Goal: Task Accomplishment & Management: Manage account settings

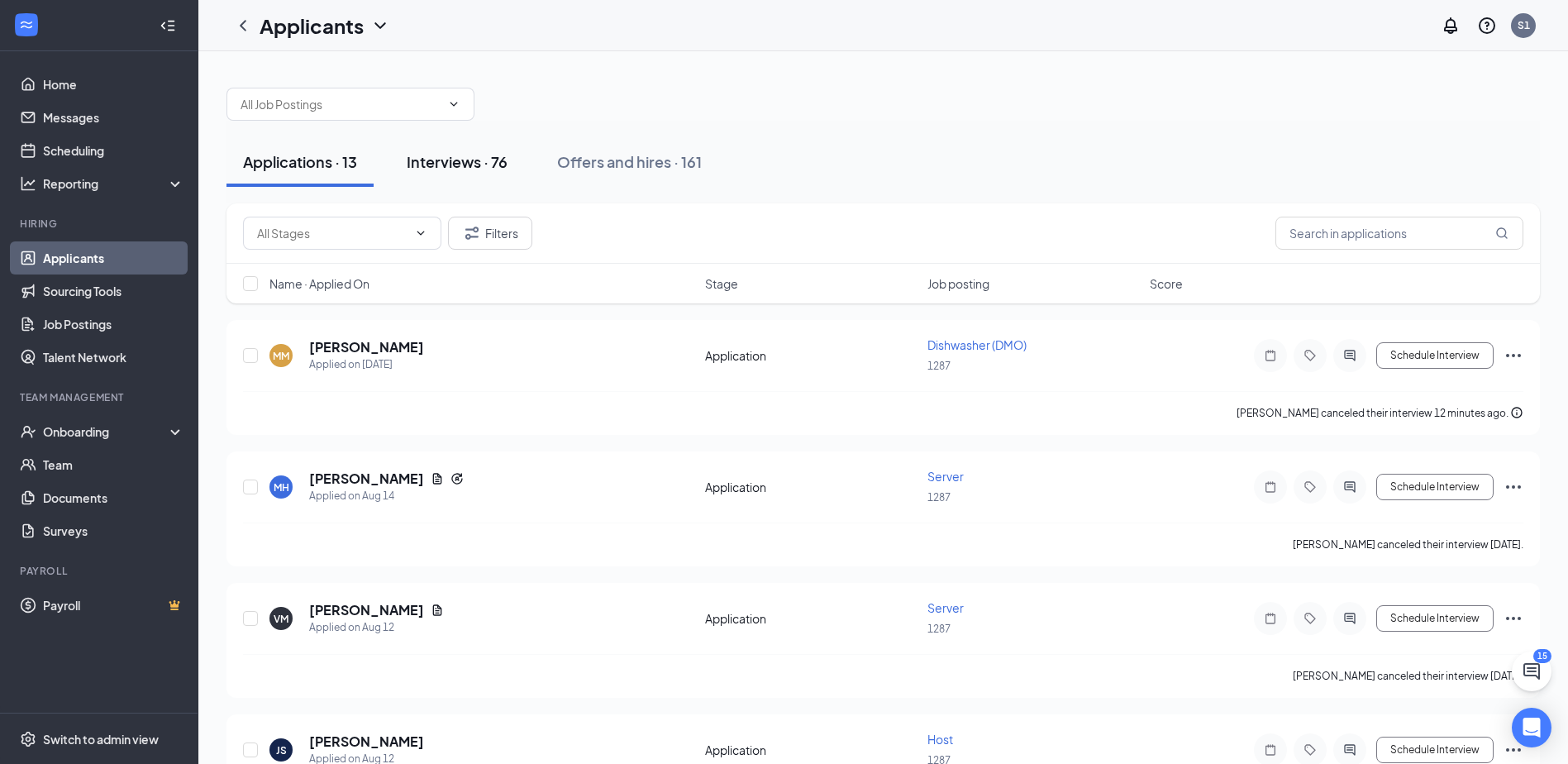
click at [474, 162] on div "Interviews · 76" at bounding box center [457, 161] width 101 height 21
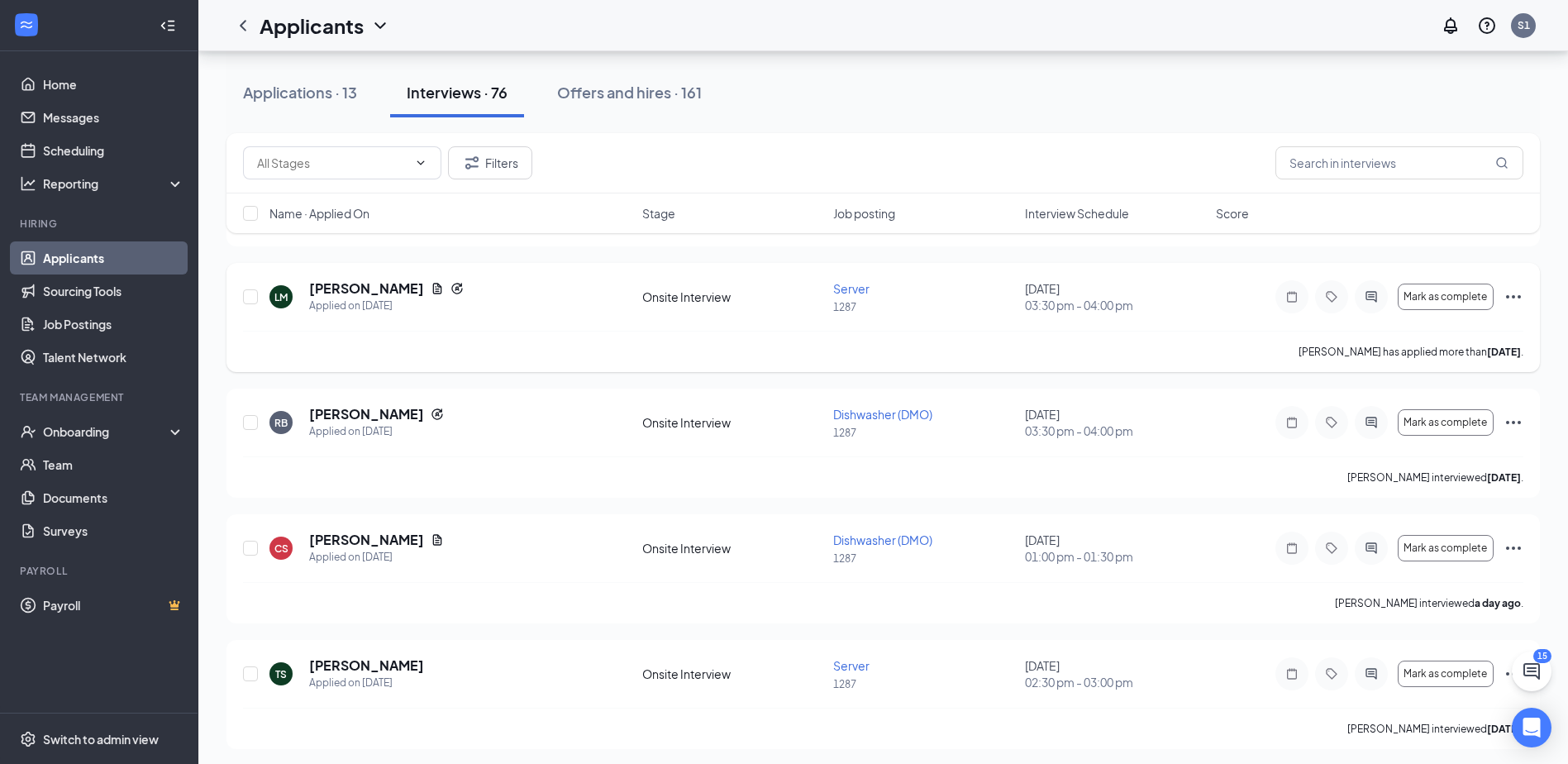
scroll to position [1571, 0]
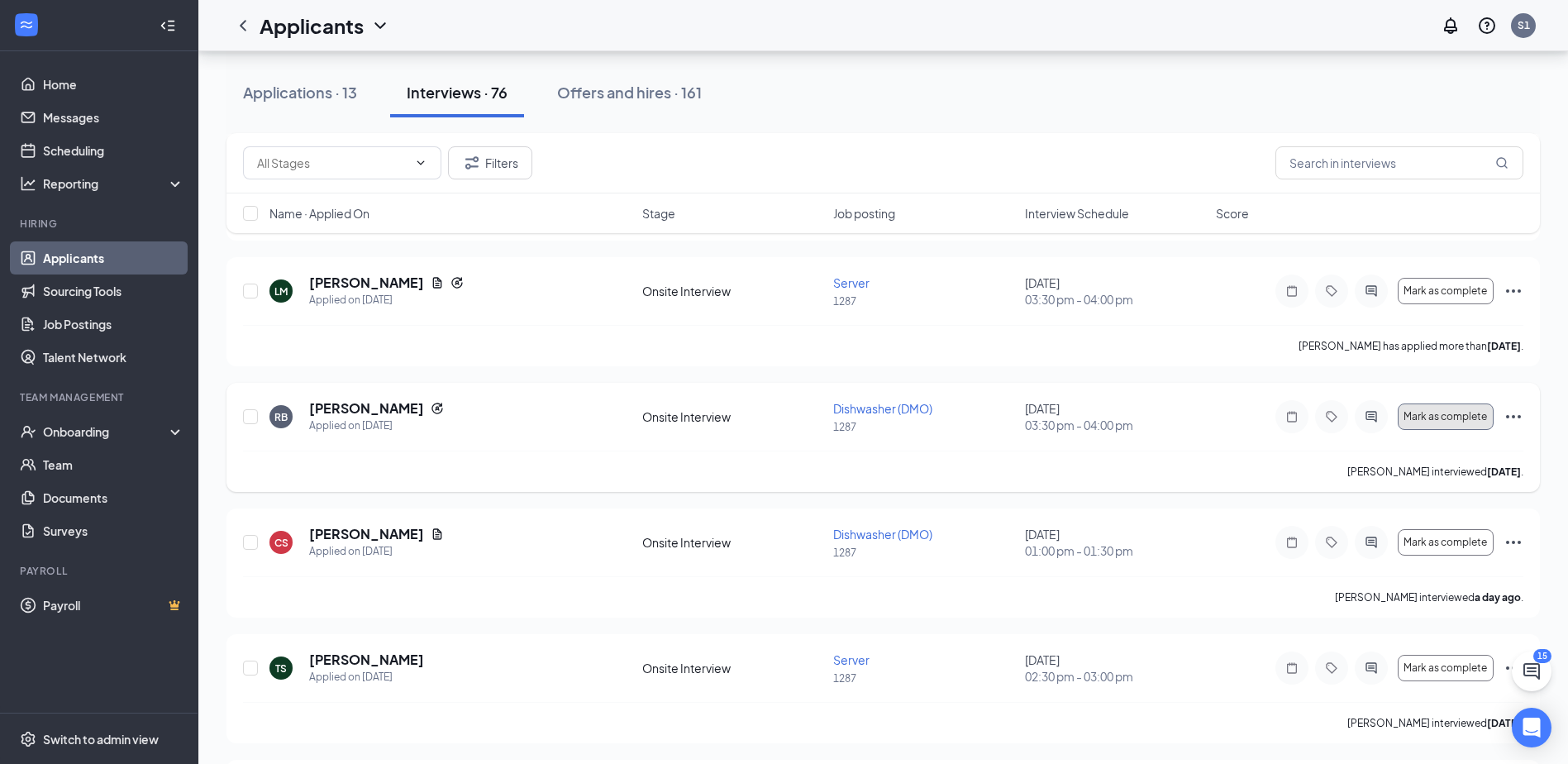
click at [1458, 420] on span "Mark as complete" at bounding box center [1446, 417] width 83 height 12
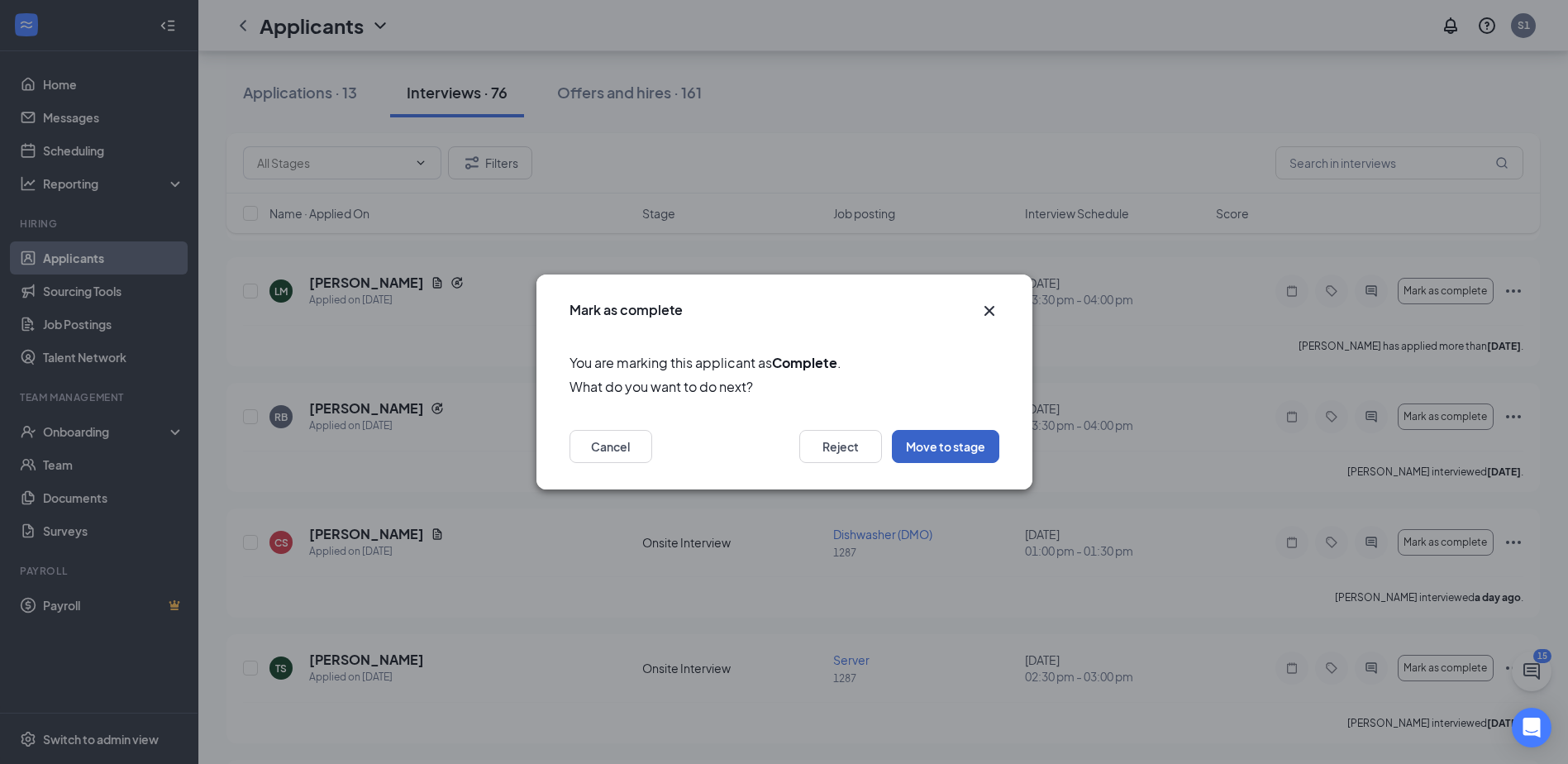
click at [962, 445] on button "Move to stage" at bounding box center [946, 446] width 107 height 33
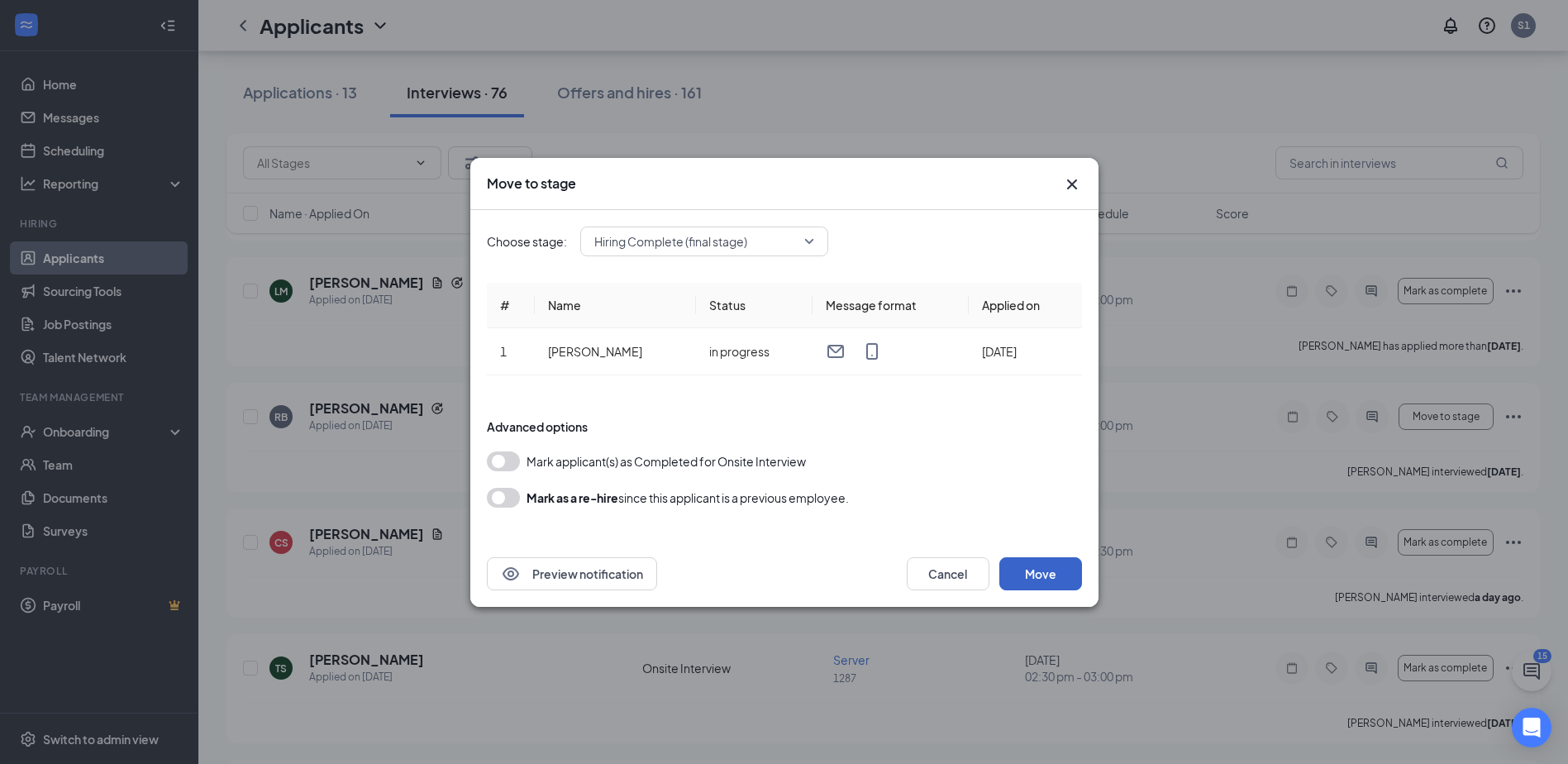
click at [1044, 569] on button "Move" at bounding box center [1040, 573] width 82 height 33
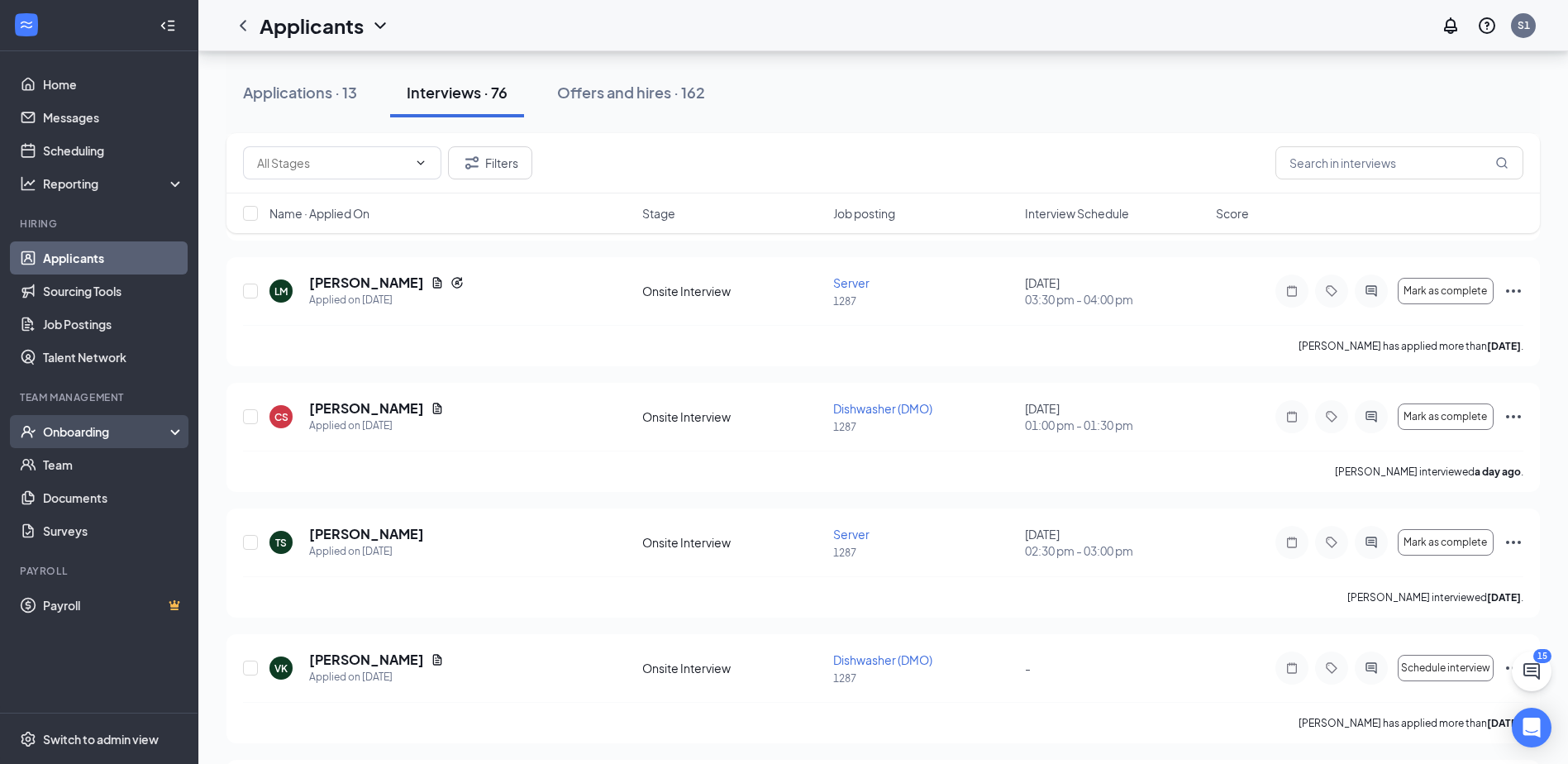
click at [102, 434] on div "Onboarding" at bounding box center [106, 432] width 127 height 17
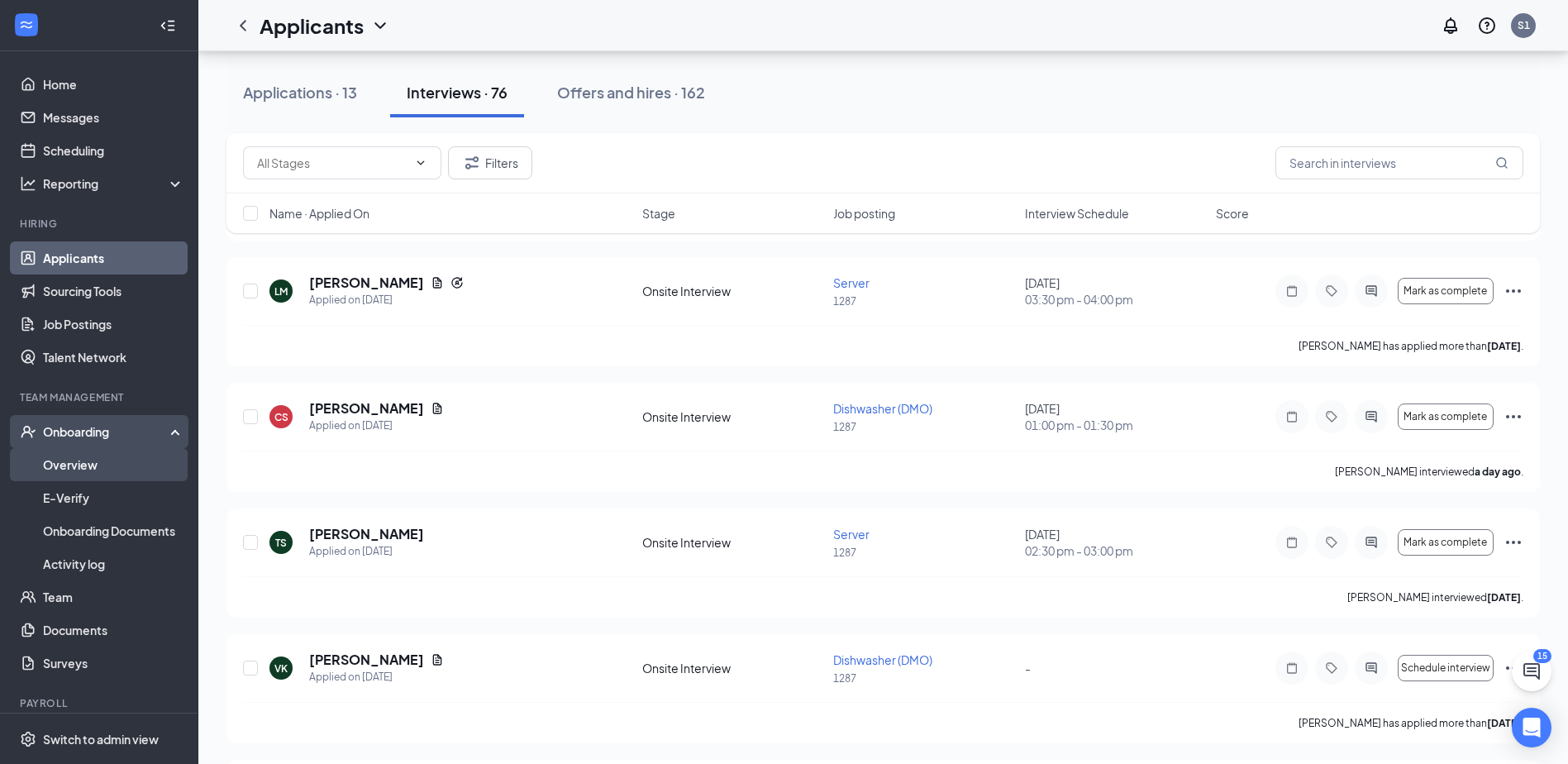
click at [113, 463] on link "Overview" at bounding box center [113, 464] width 141 height 33
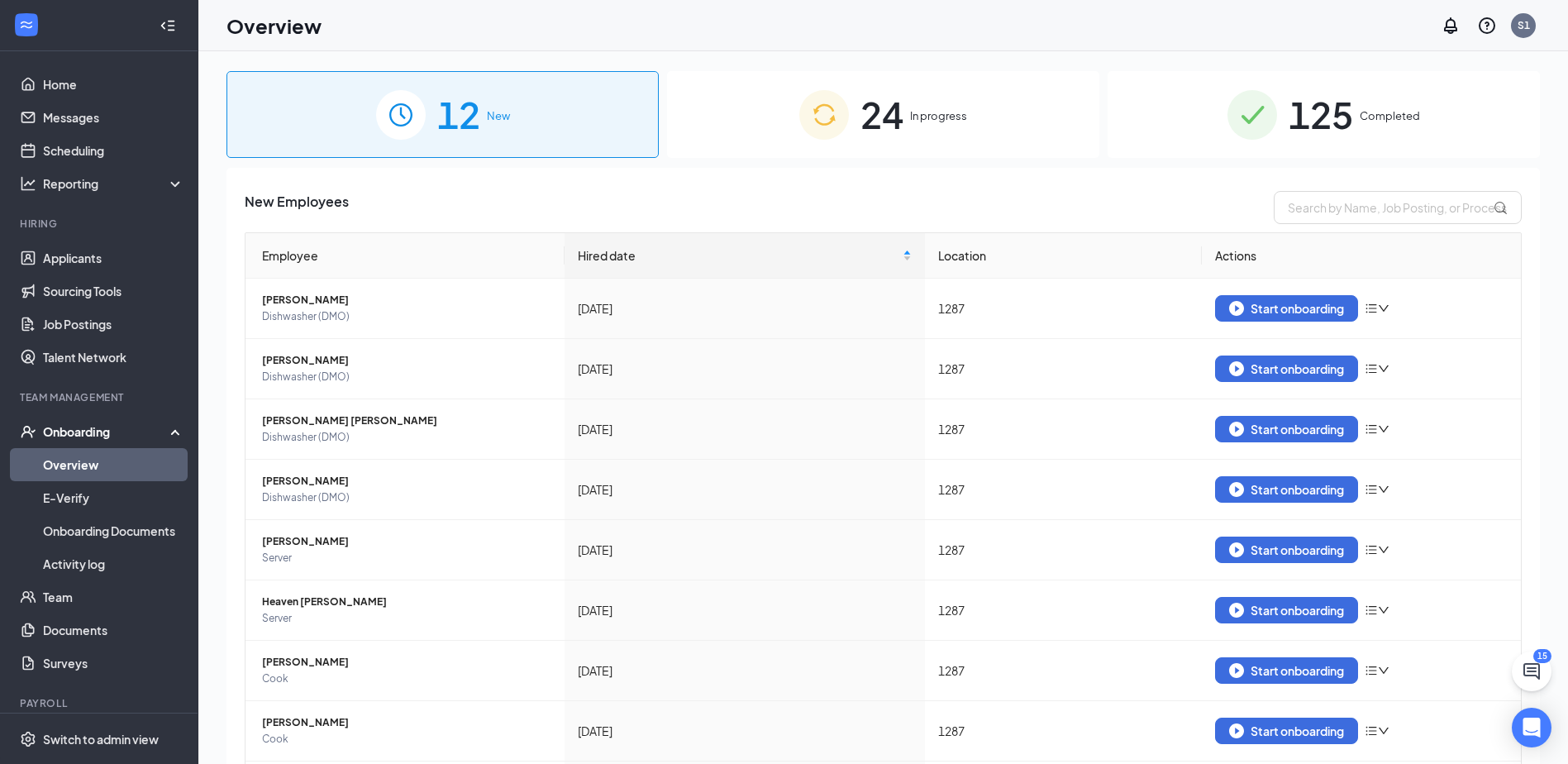
click at [939, 121] on span "In progress" at bounding box center [938, 115] width 57 height 17
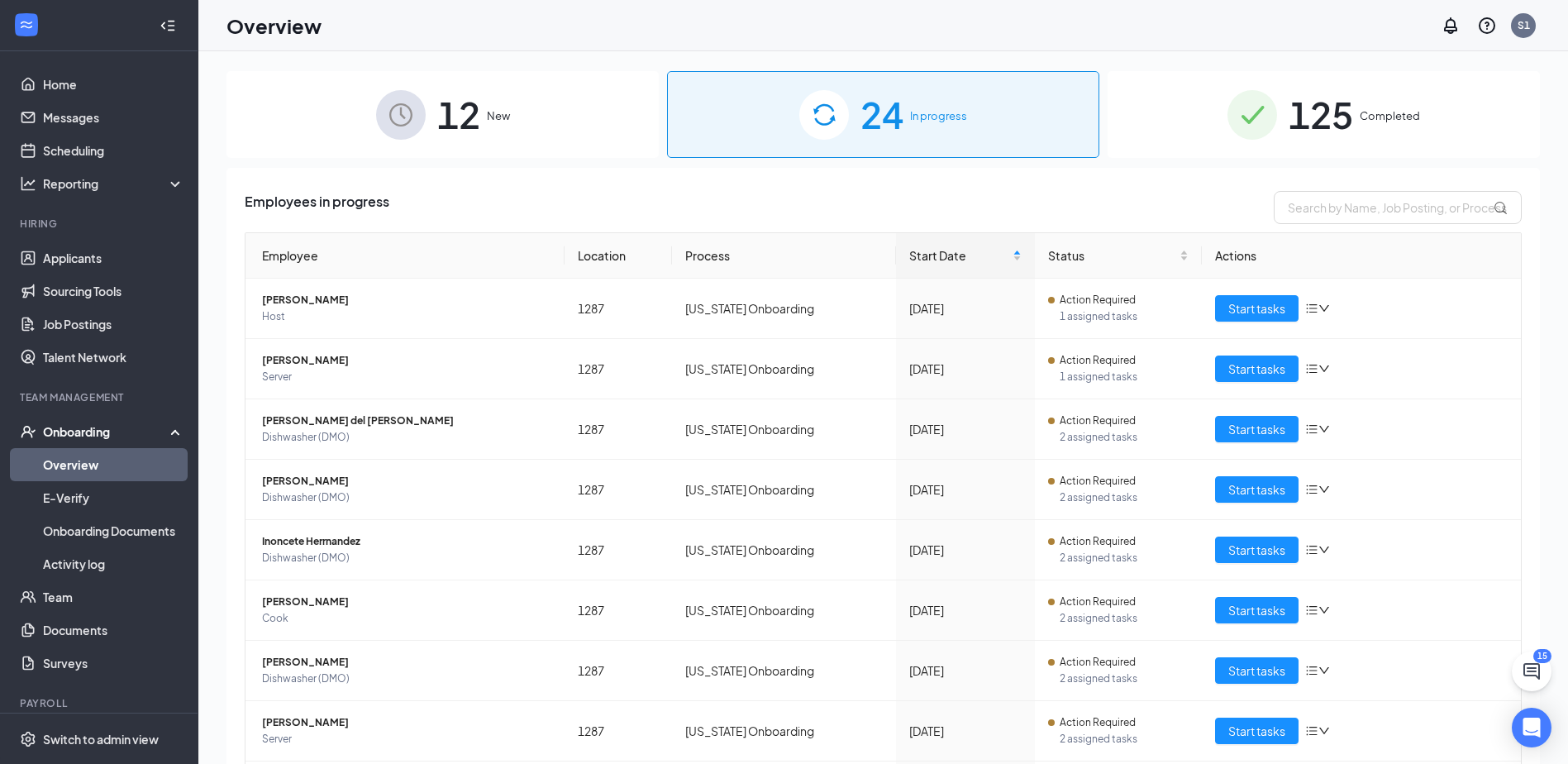
click at [552, 136] on div "12 New" at bounding box center [443, 114] width 433 height 86
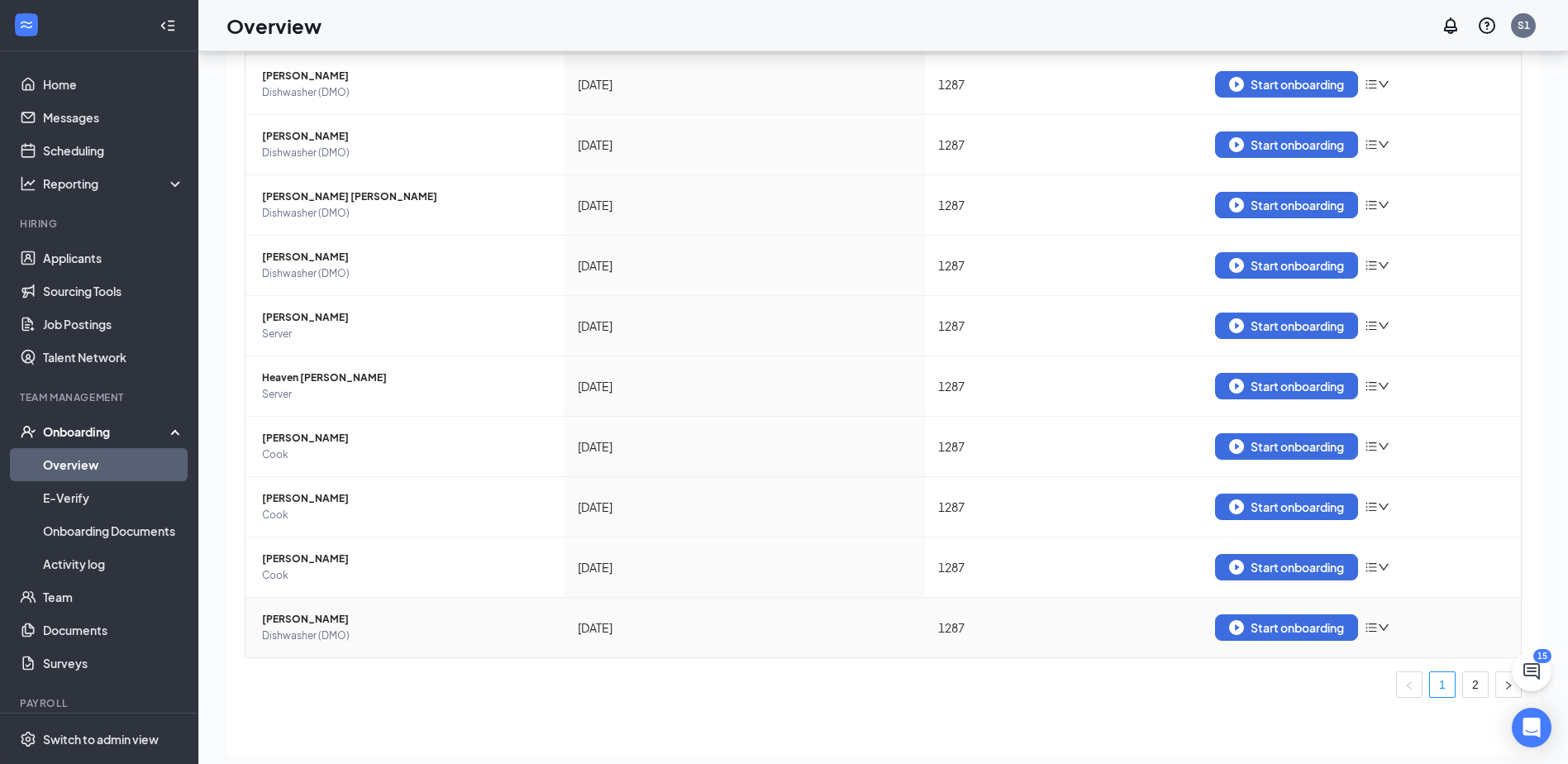
scroll to position [74, 0]
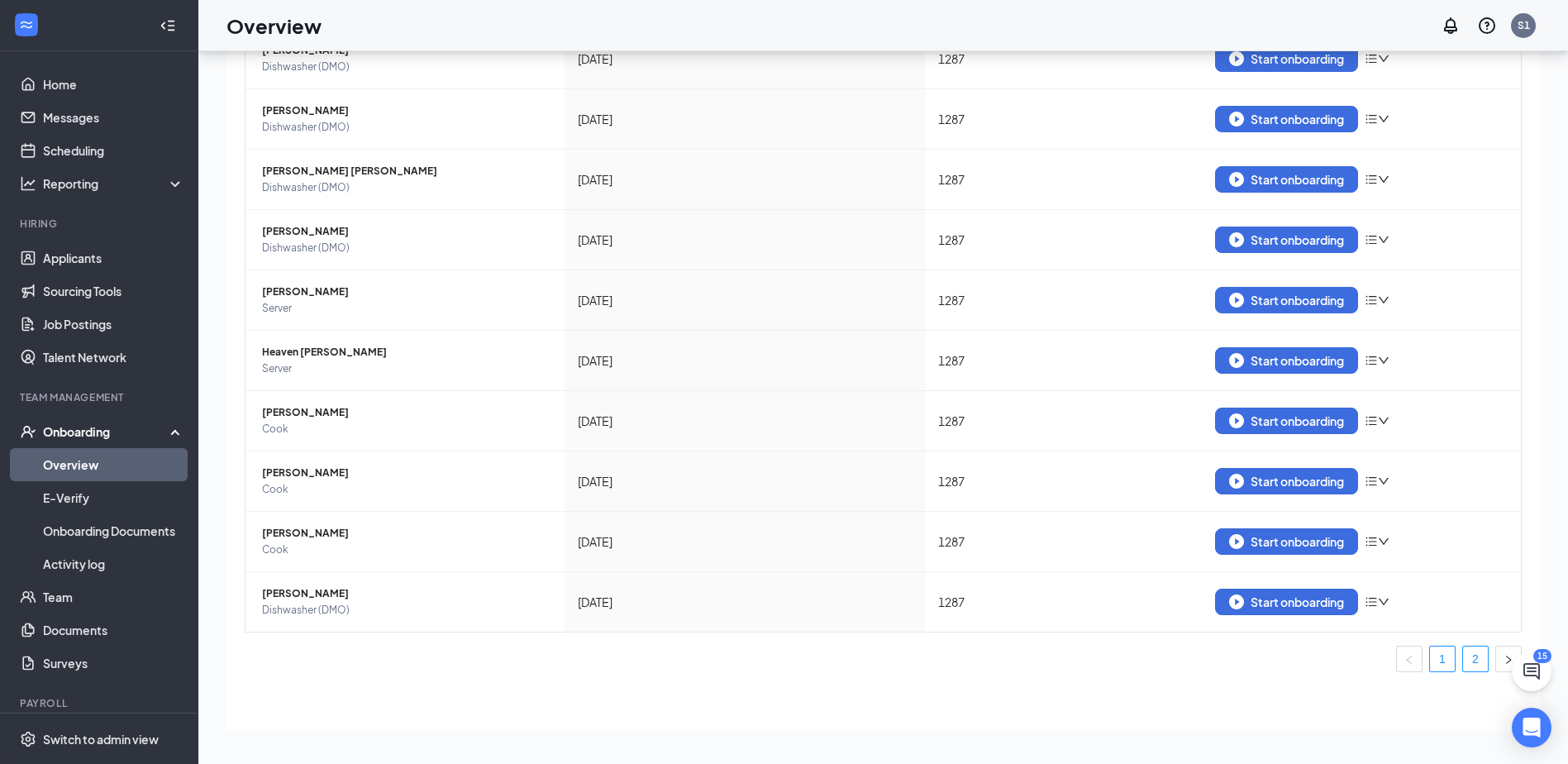
click at [1469, 661] on link "2" at bounding box center [1476, 658] width 25 height 25
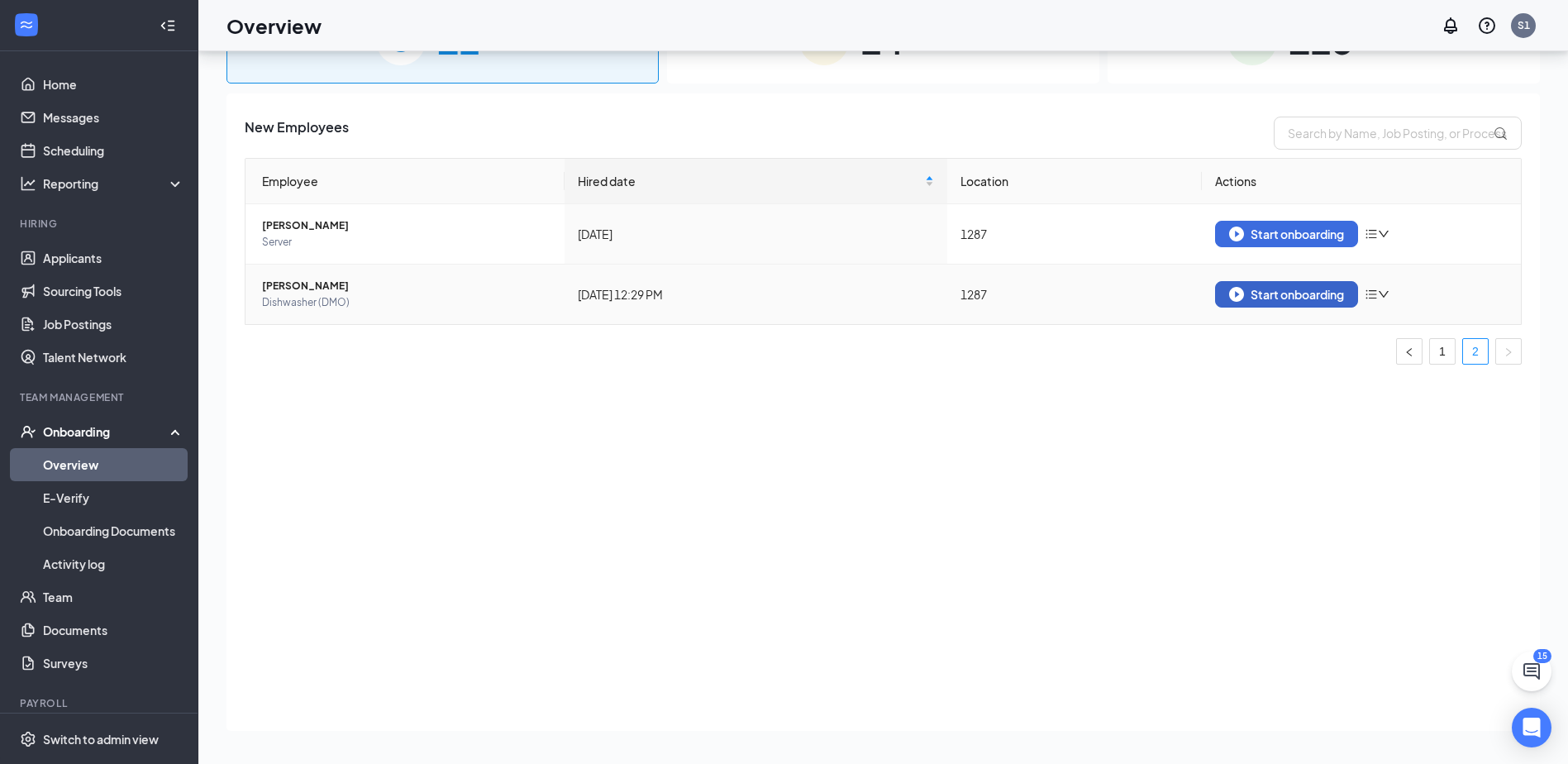
click at [1312, 297] on div "Start onboarding" at bounding box center [1287, 294] width 115 height 15
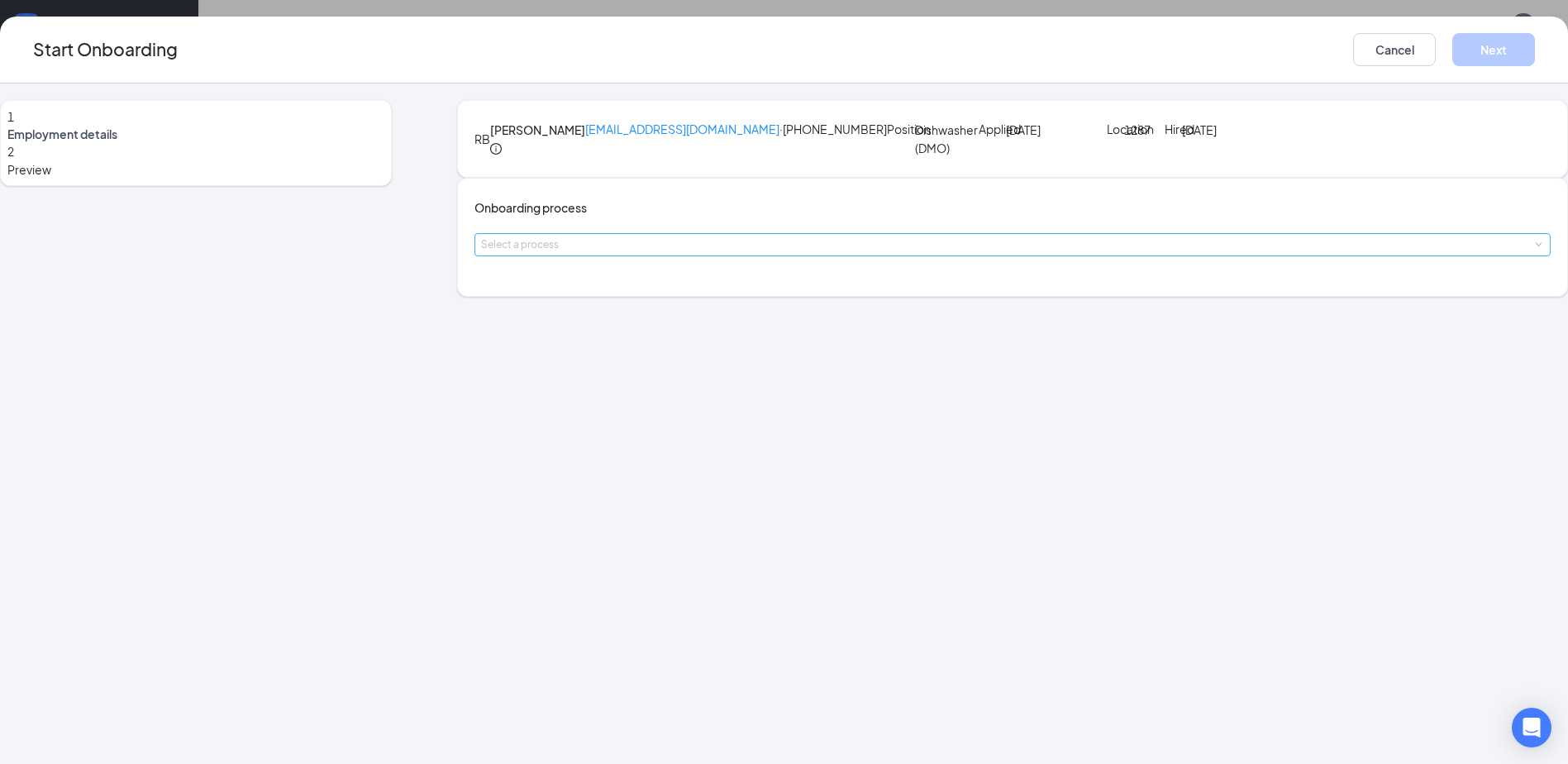
click at [744, 253] on div "Select a process" at bounding box center [1009, 244] width 1056 height 17
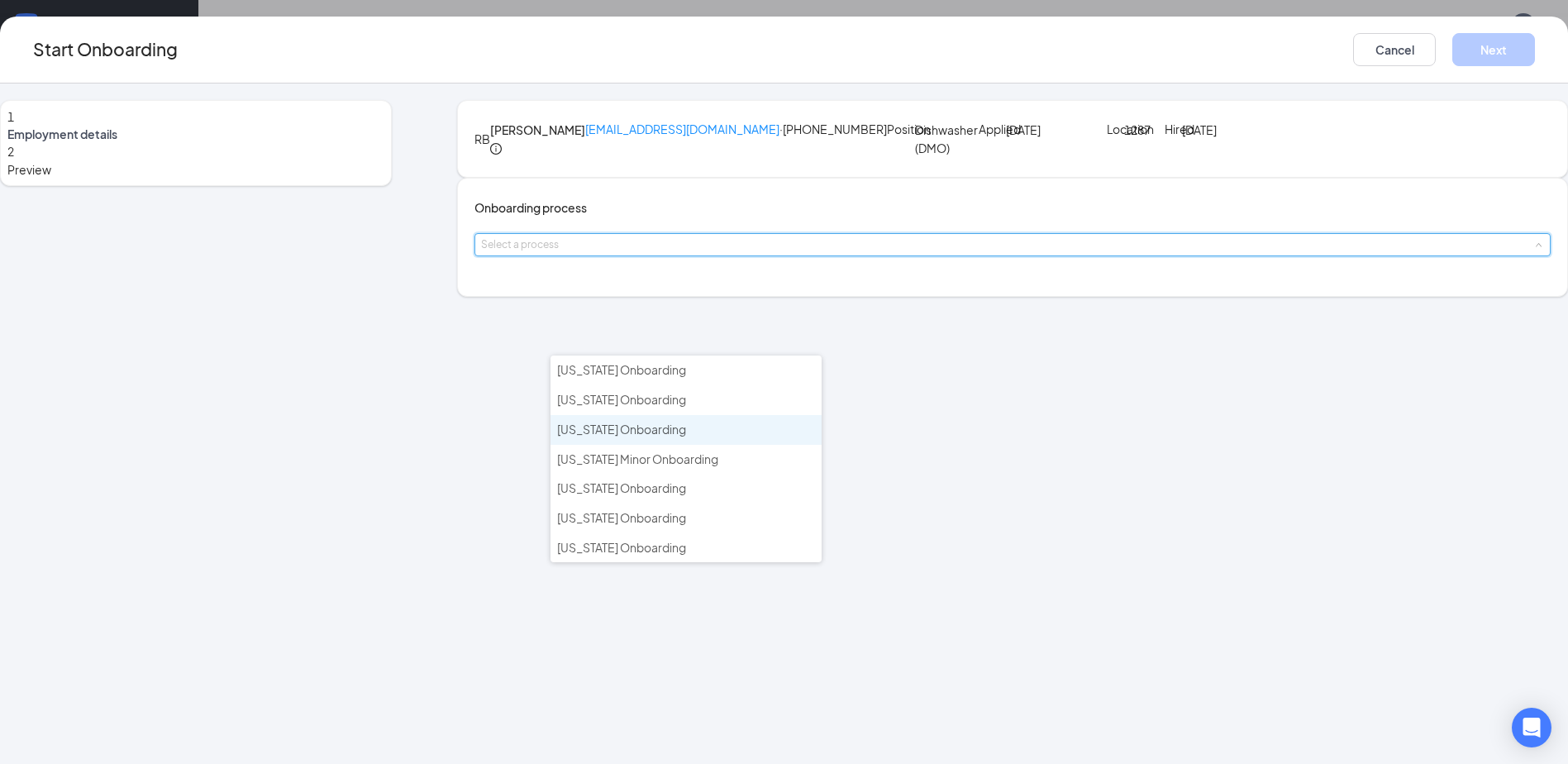
click at [641, 429] on span "[US_STATE] Onboarding" at bounding box center [622, 429] width 129 height 15
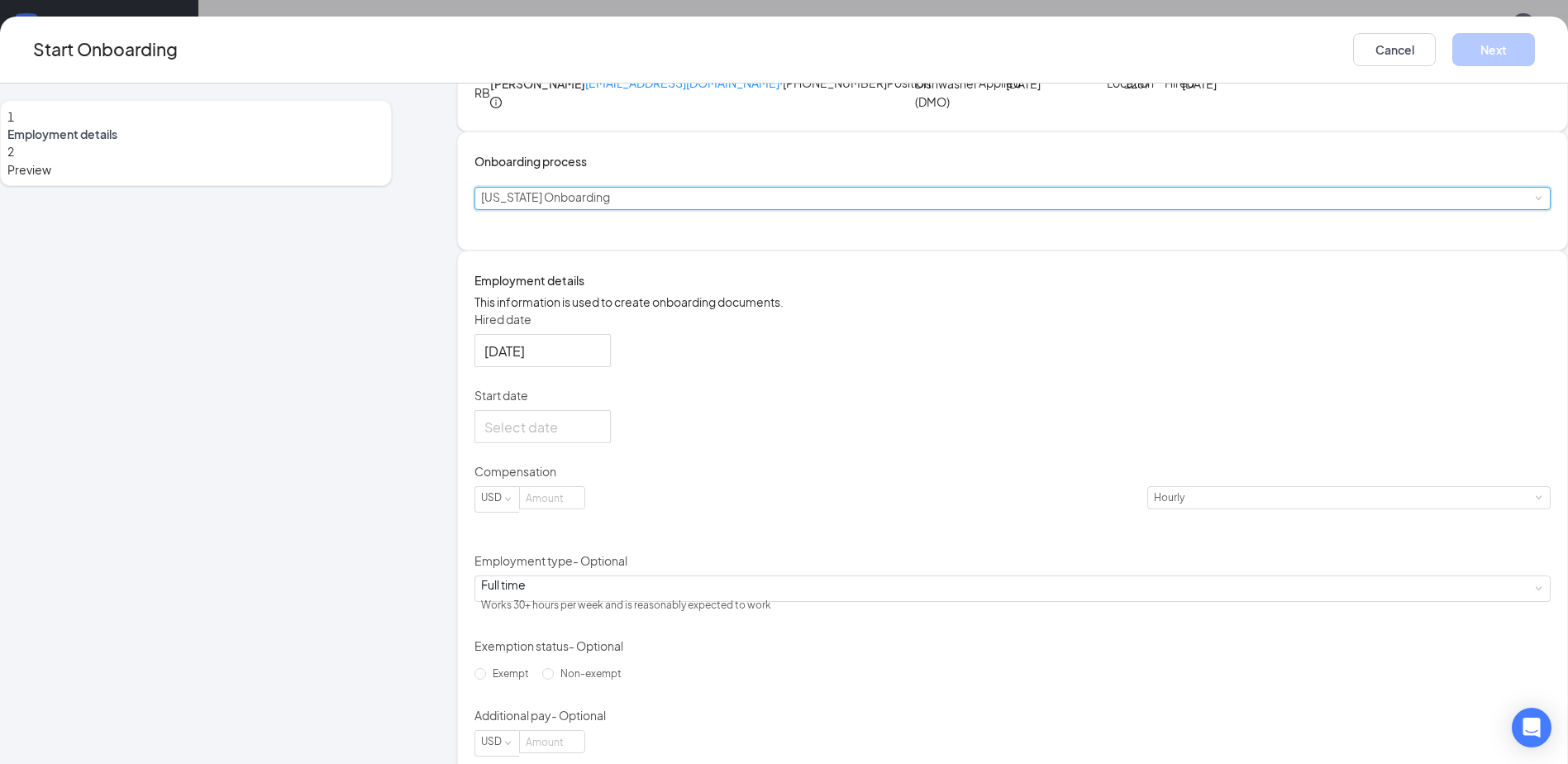
scroll to position [82, 0]
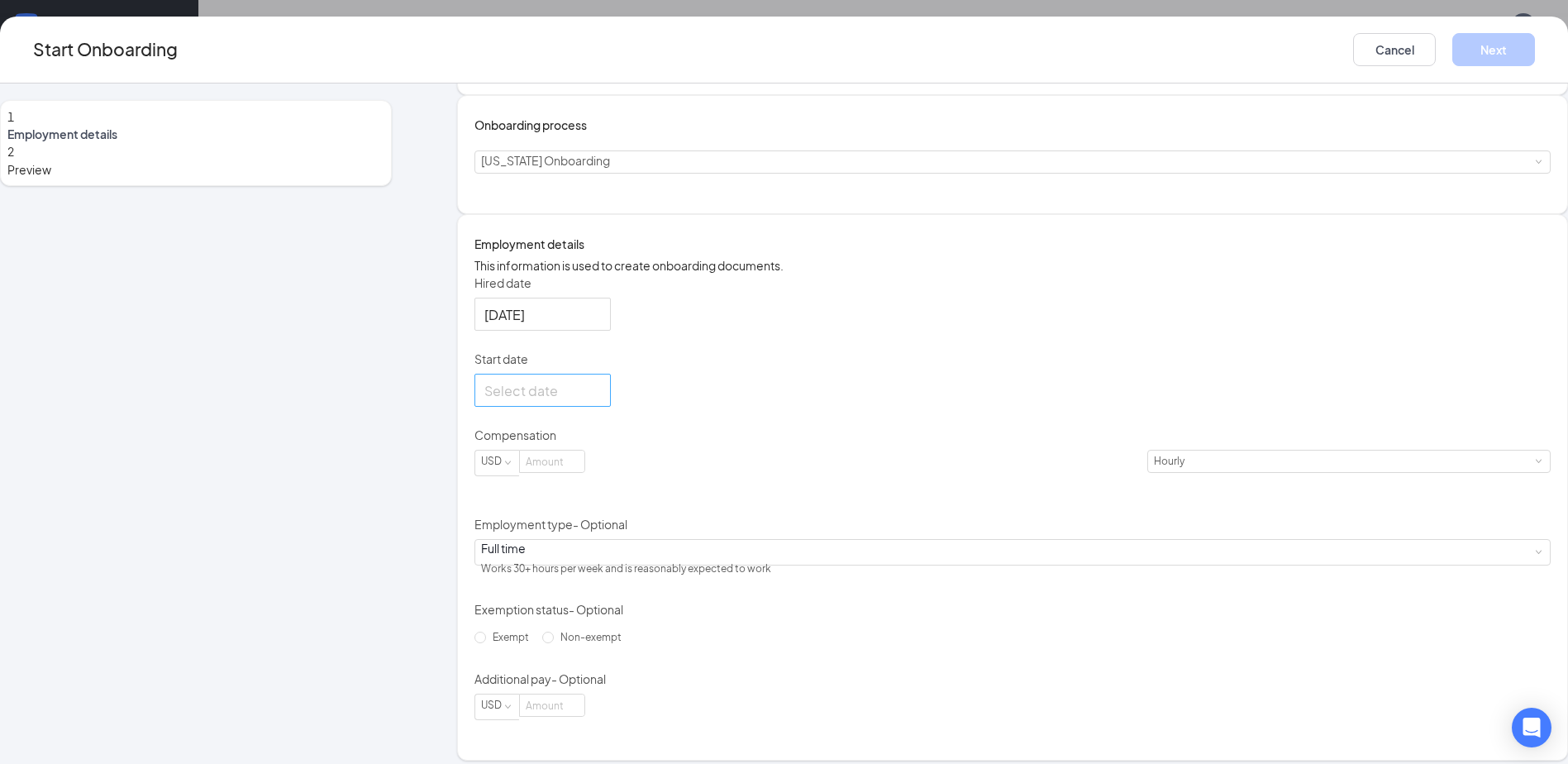
click at [601, 401] on div at bounding box center [542, 390] width 116 height 21
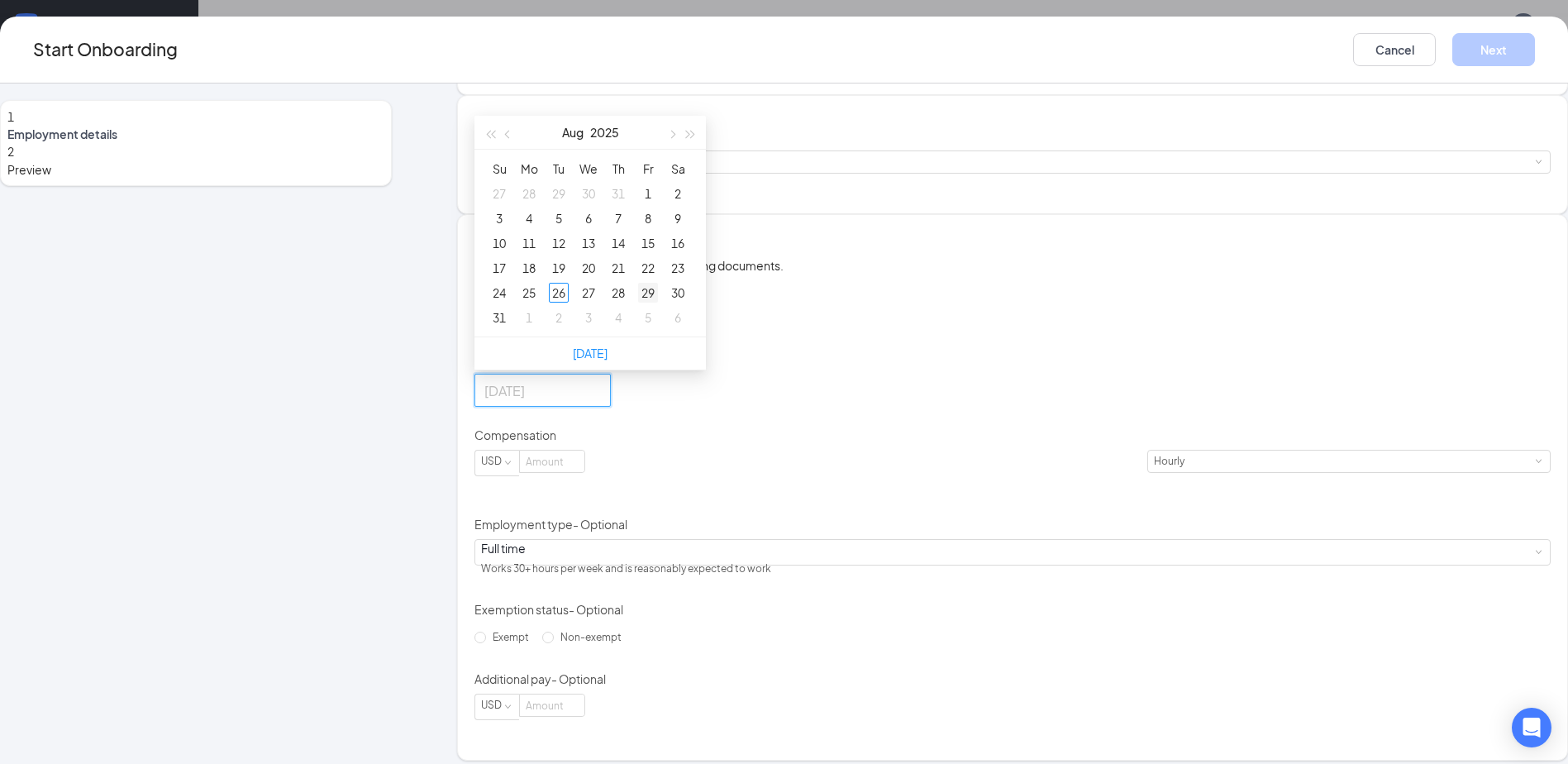
type input "[DATE]"
click at [658, 303] on div "29" at bounding box center [648, 293] width 20 height 20
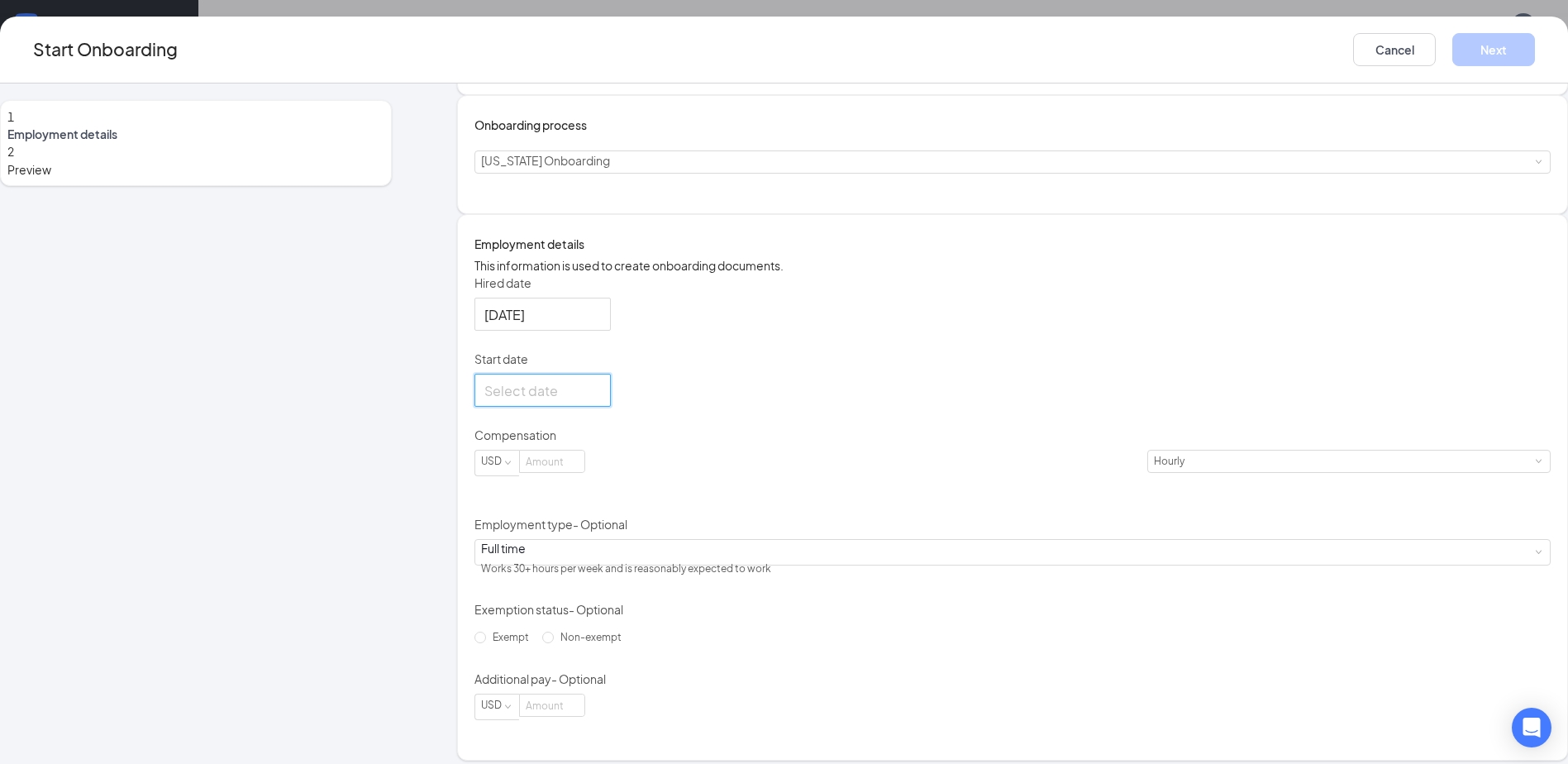
click at [601, 401] on div at bounding box center [542, 390] width 116 height 21
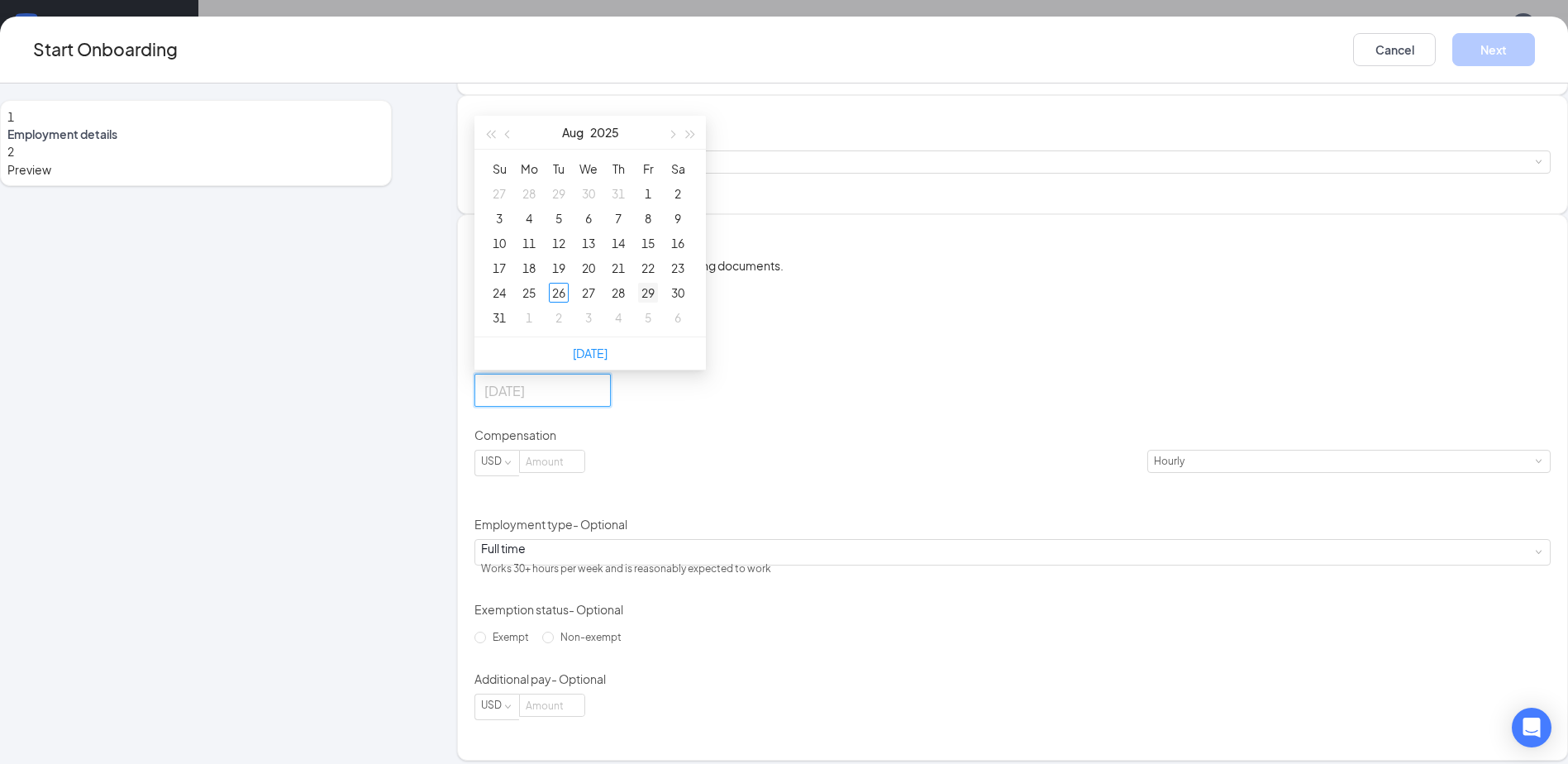
type input "[DATE]"
click at [658, 303] on div "29" at bounding box center [648, 293] width 20 height 20
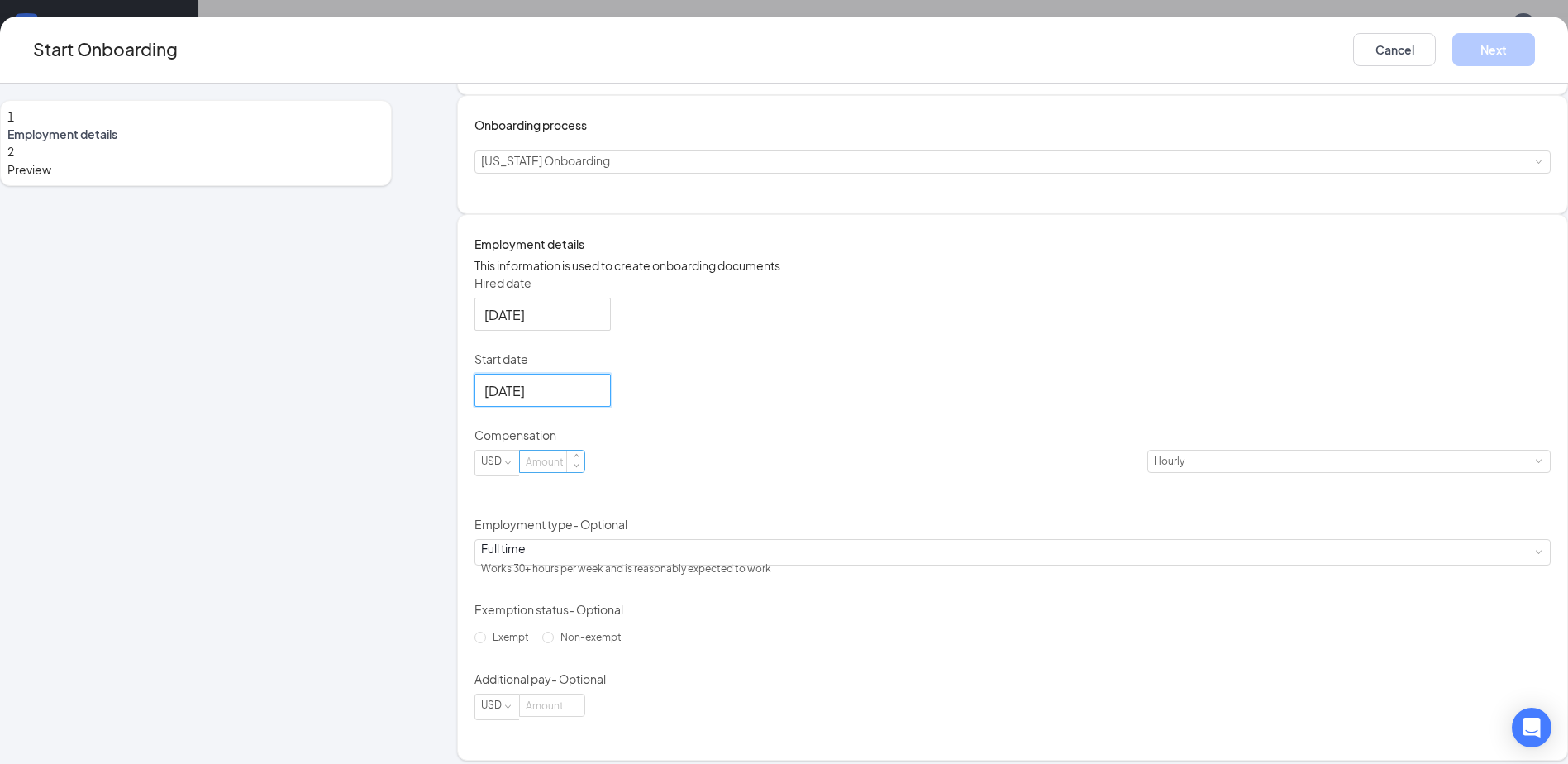
click at [585, 472] on input at bounding box center [552, 461] width 65 height 22
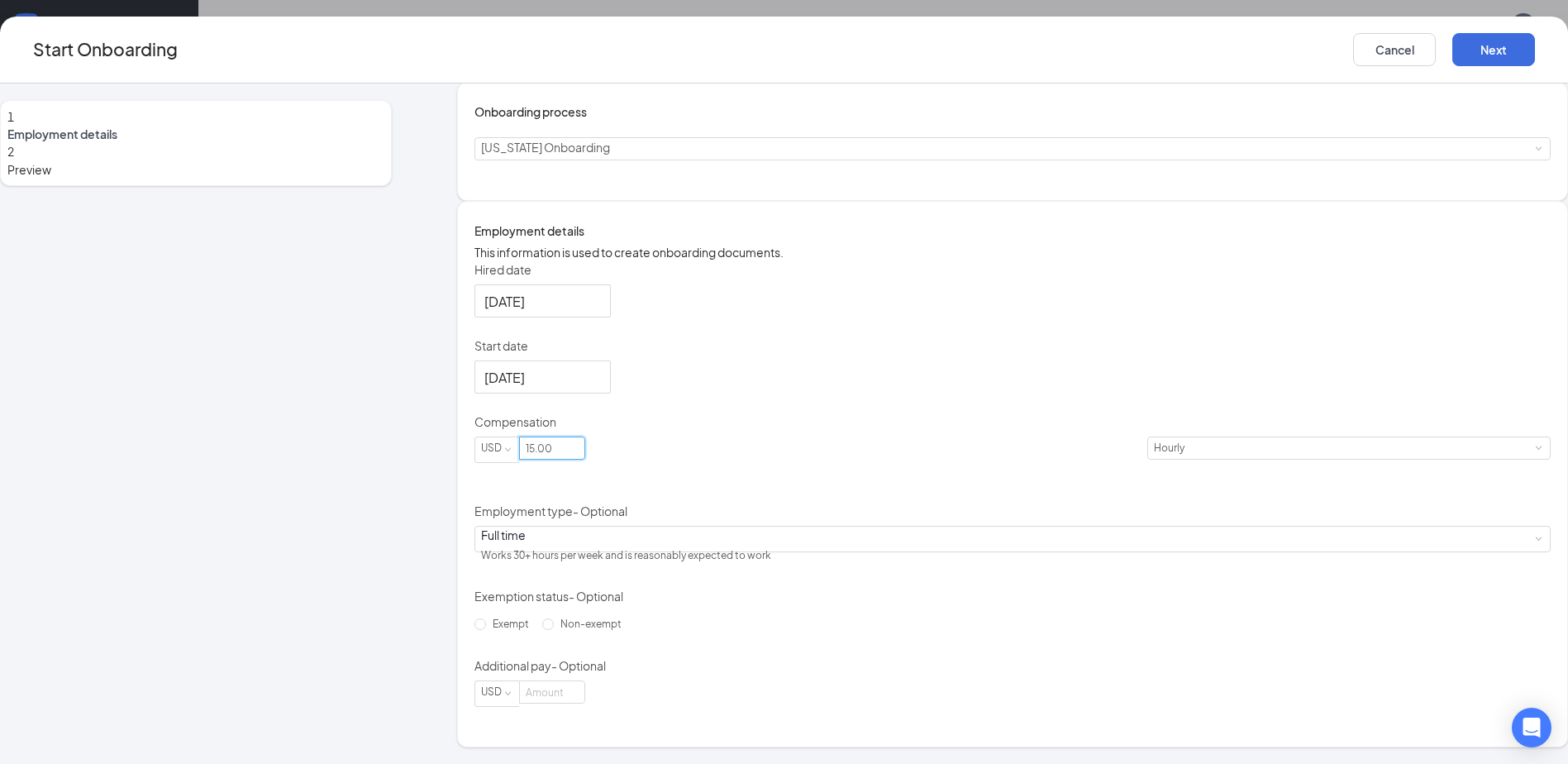
scroll to position [205, 0]
type input "15"
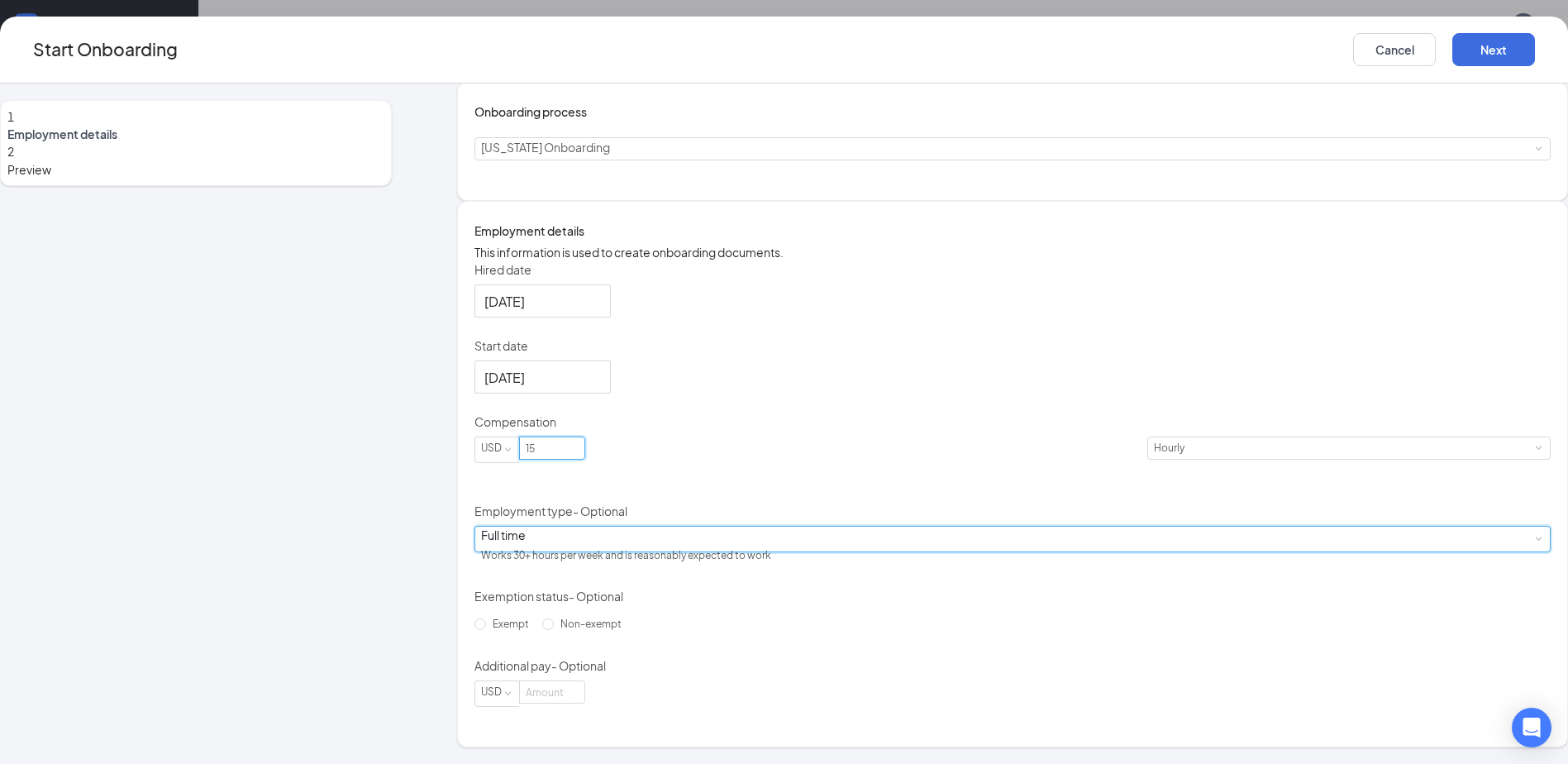
click at [798, 536] on div "Full time Works 30+ hours per week and is reasonably expected to work" at bounding box center [1012, 539] width 1063 height 25
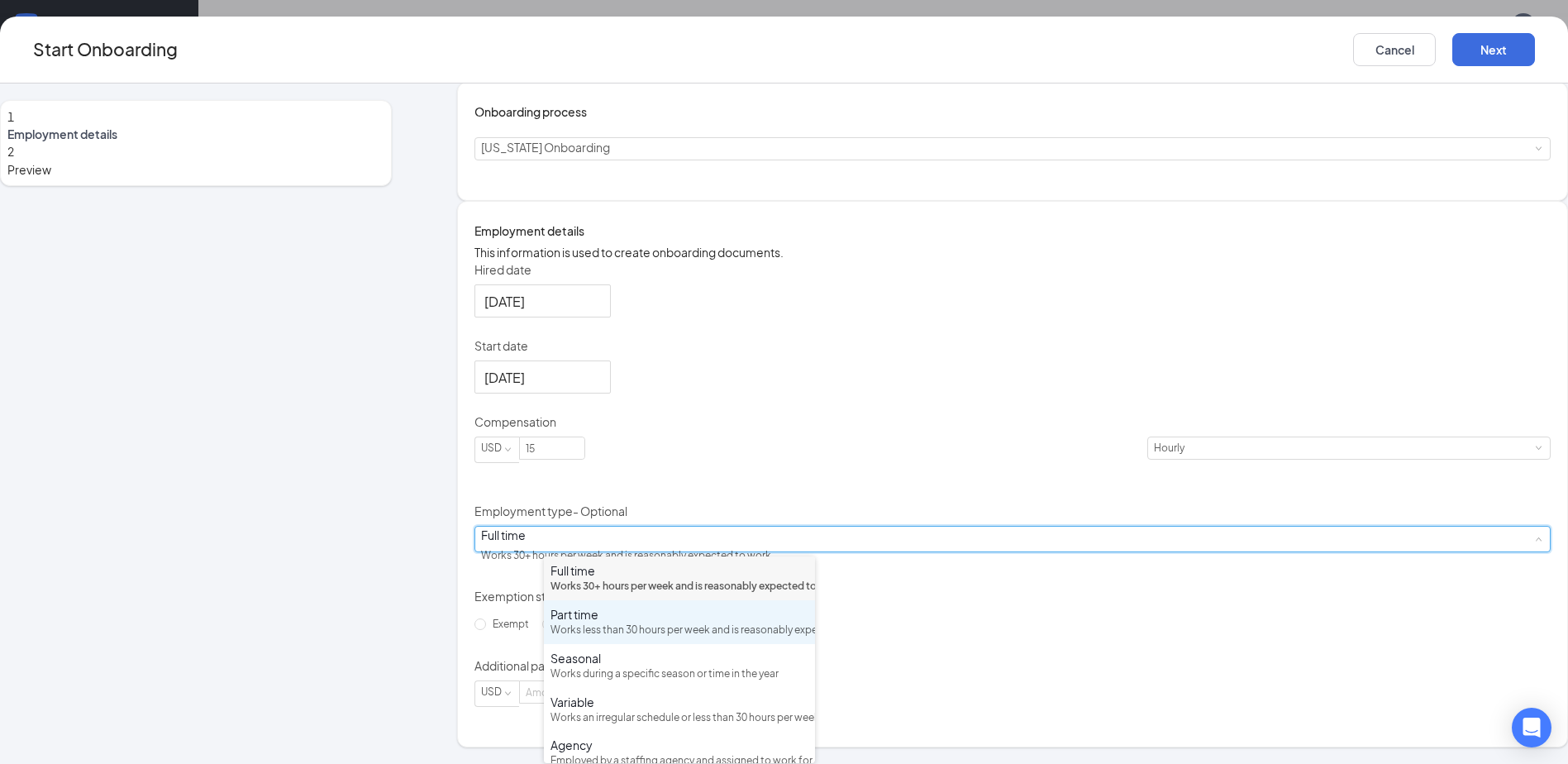
click at [598, 638] on div "Part time Works less than 30 hours per week and is reasonably expected to work" at bounding box center [680, 622] width 258 height 32
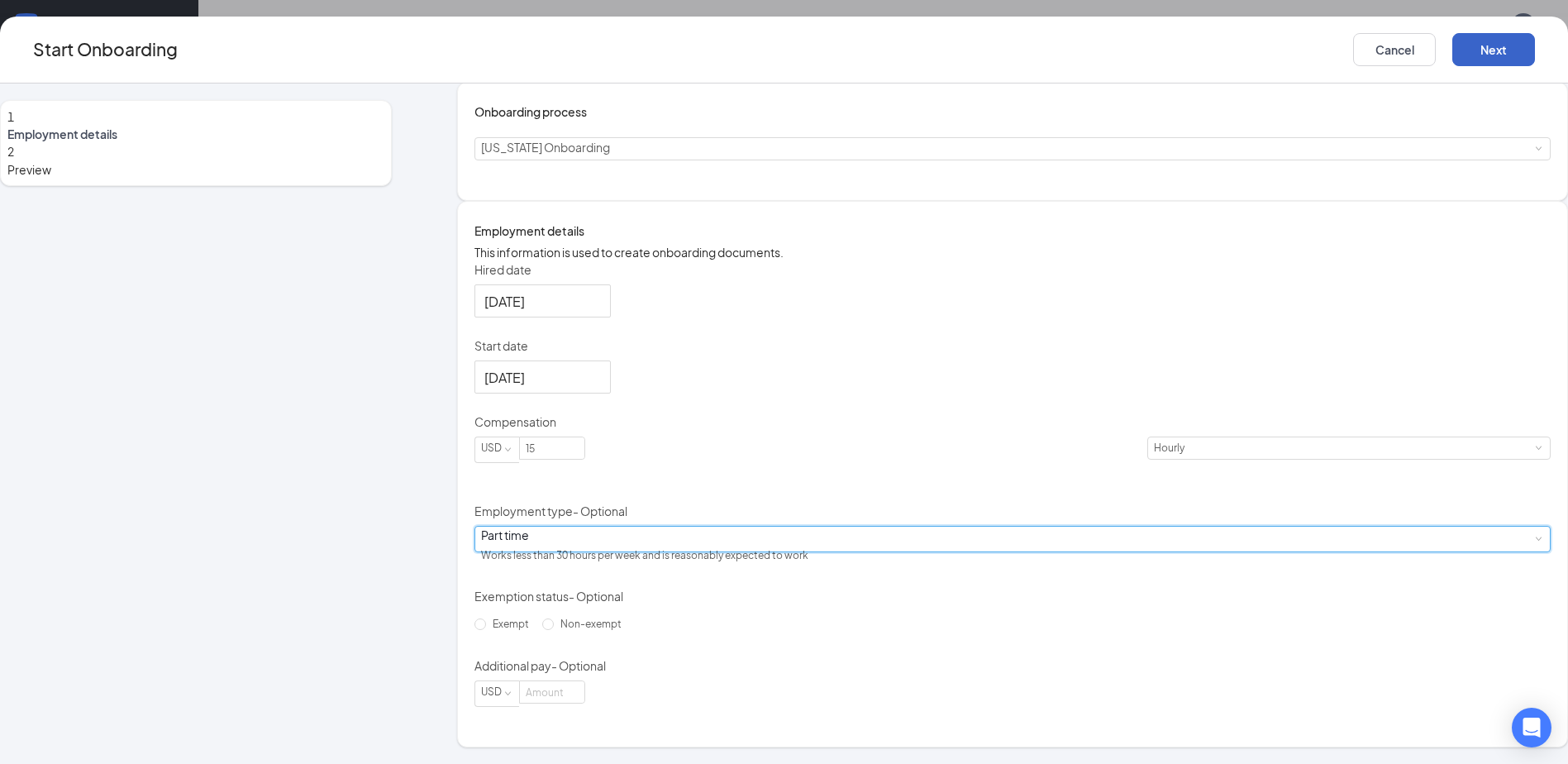
click at [1453, 42] on button "Next" at bounding box center [1494, 49] width 82 height 33
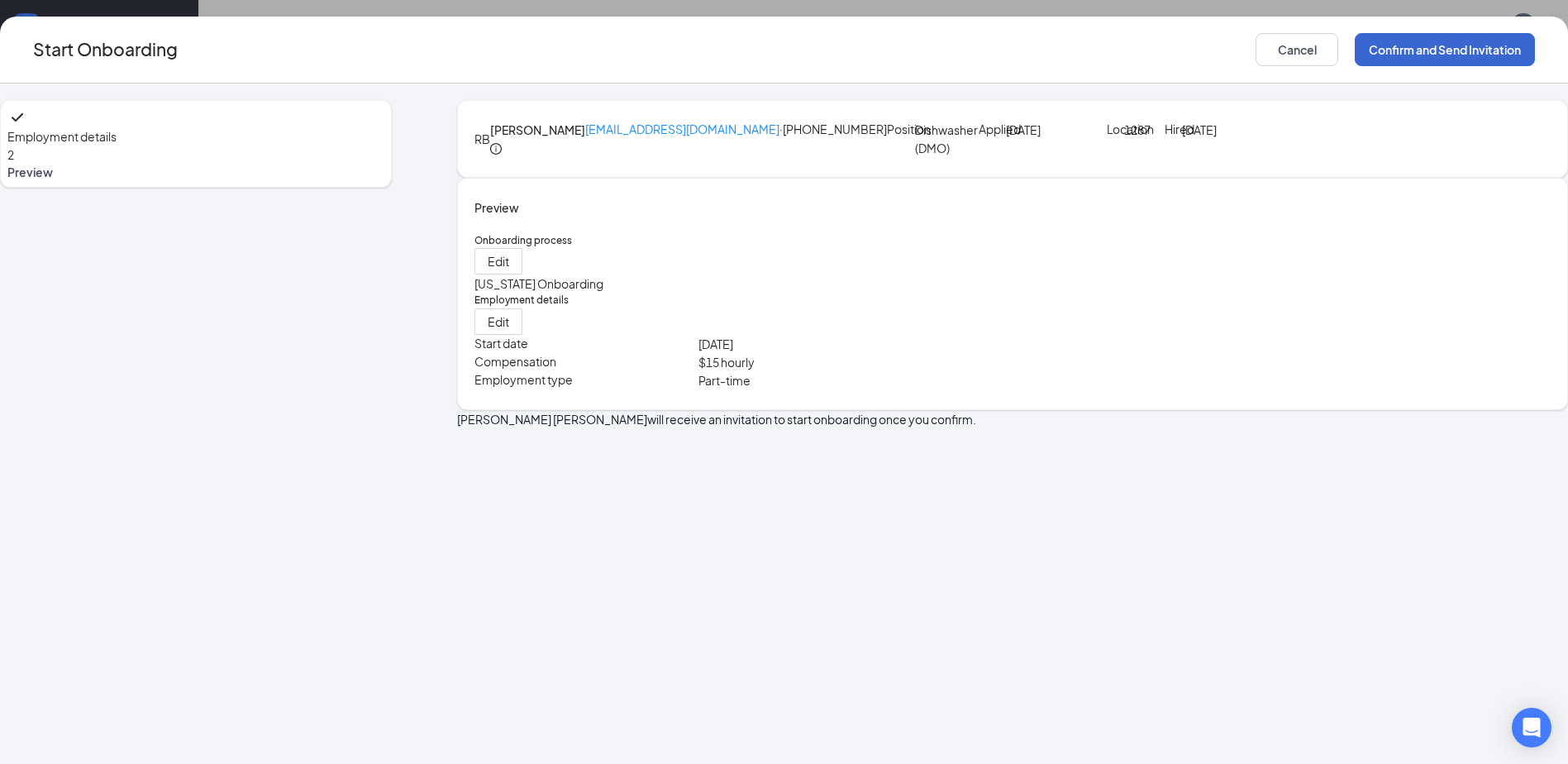
scroll to position [0, 0]
click at [1355, 42] on button "Confirm and Send Invitation" at bounding box center [1445, 49] width 181 height 33
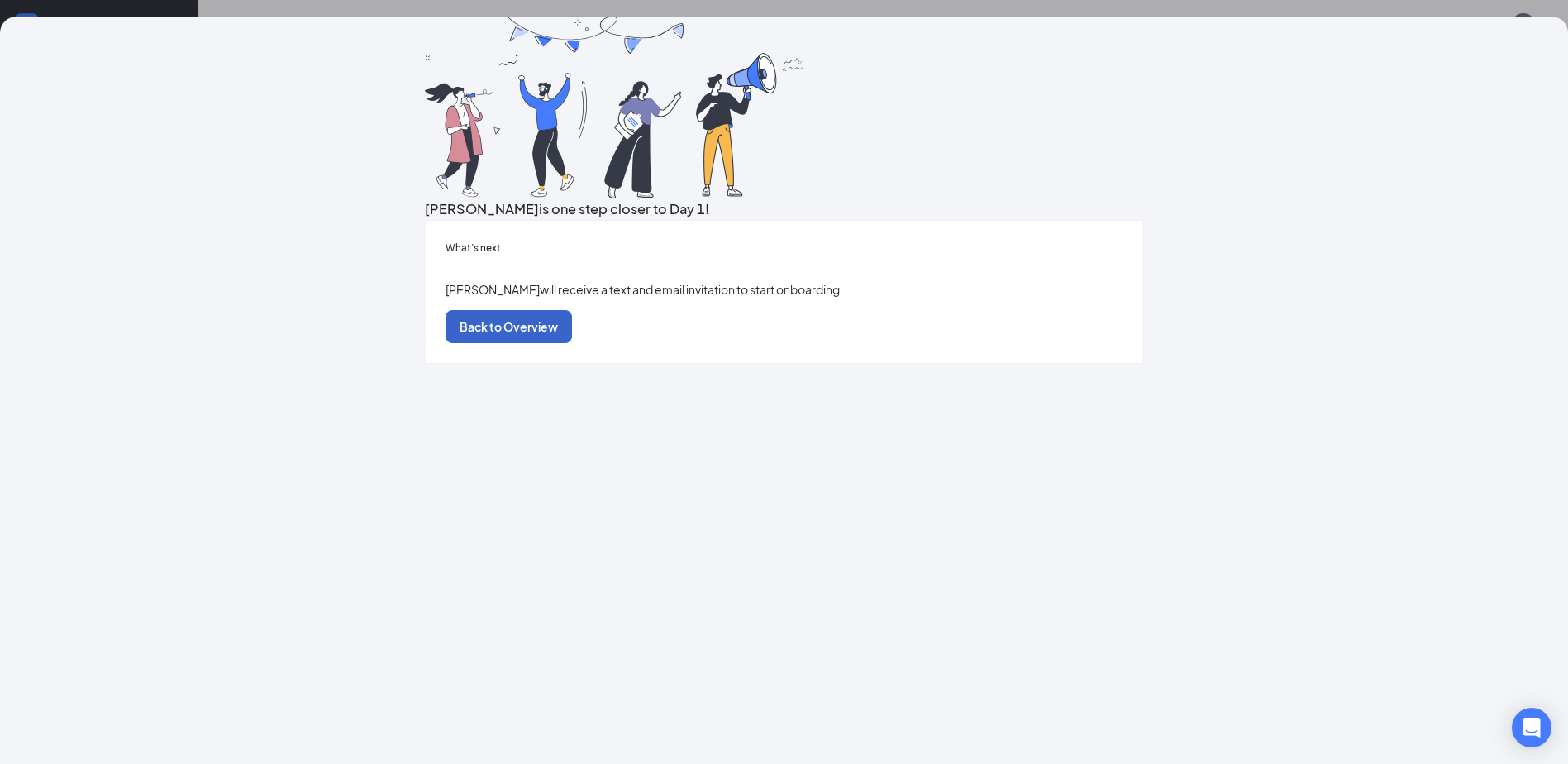
click at [573, 343] on button "Back to Overview" at bounding box center [508, 325] width 126 height 33
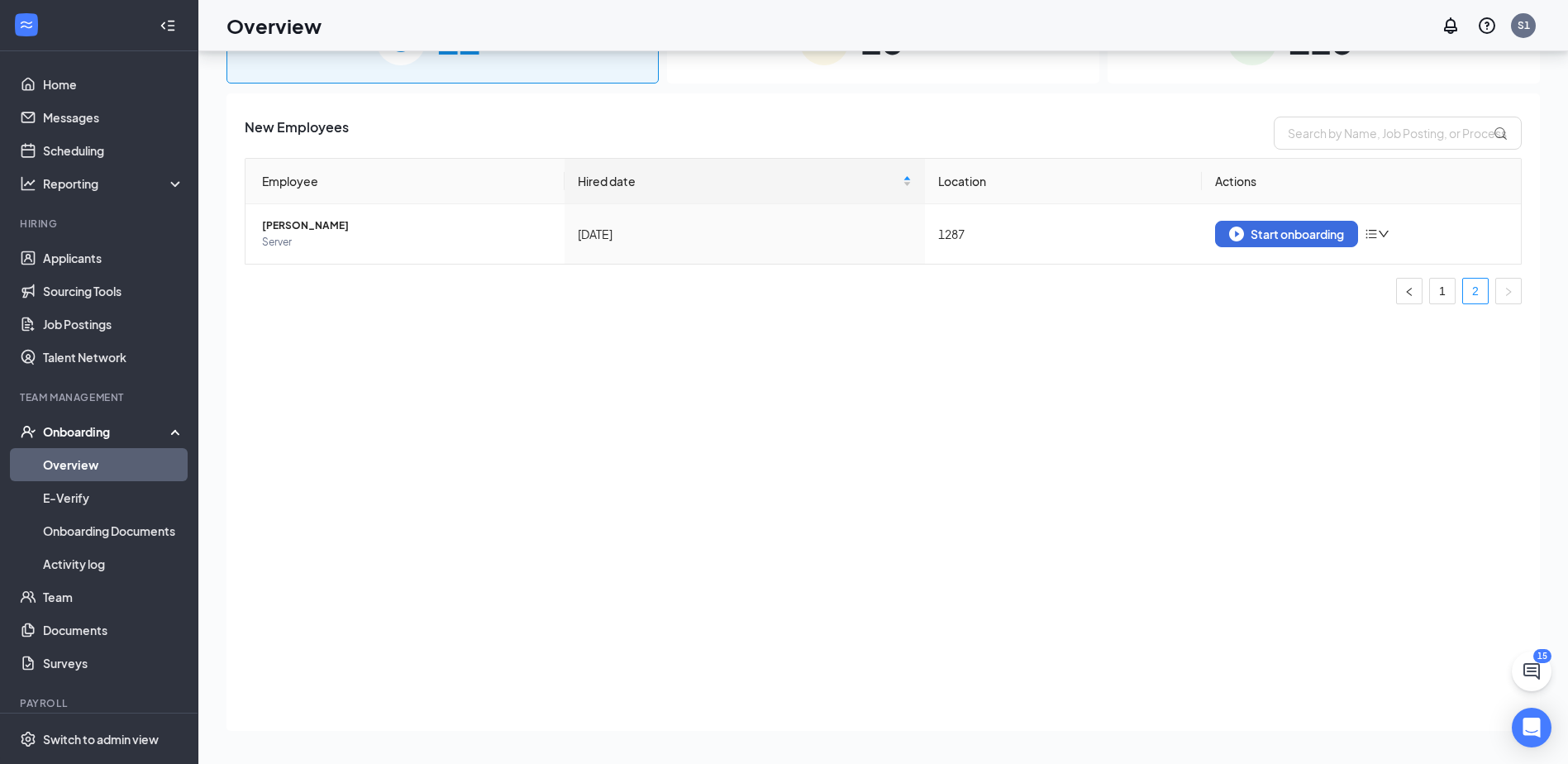
click at [816, 440] on div "New Employees Employee Hired date Location Actions [PERSON_NAME] Server [DATE] …" at bounding box center [883, 412] width 1314 height 637
